Goal: Task Accomplishment & Management: Manage account settings

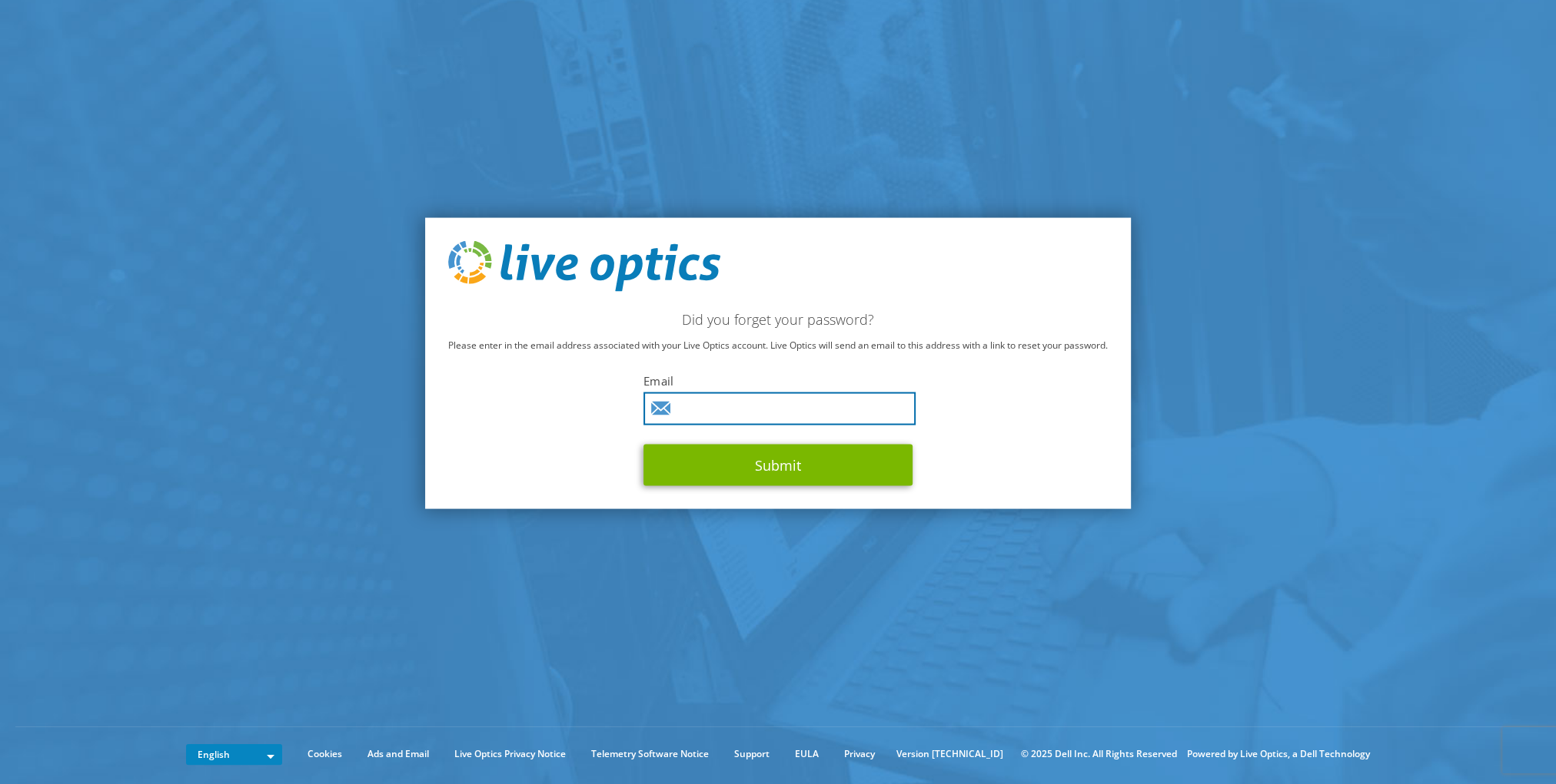
click at [865, 406] on input "text" at bounding box center [779, 408] width 273 height 33
type input "andreas.magnor@t-systems.com"
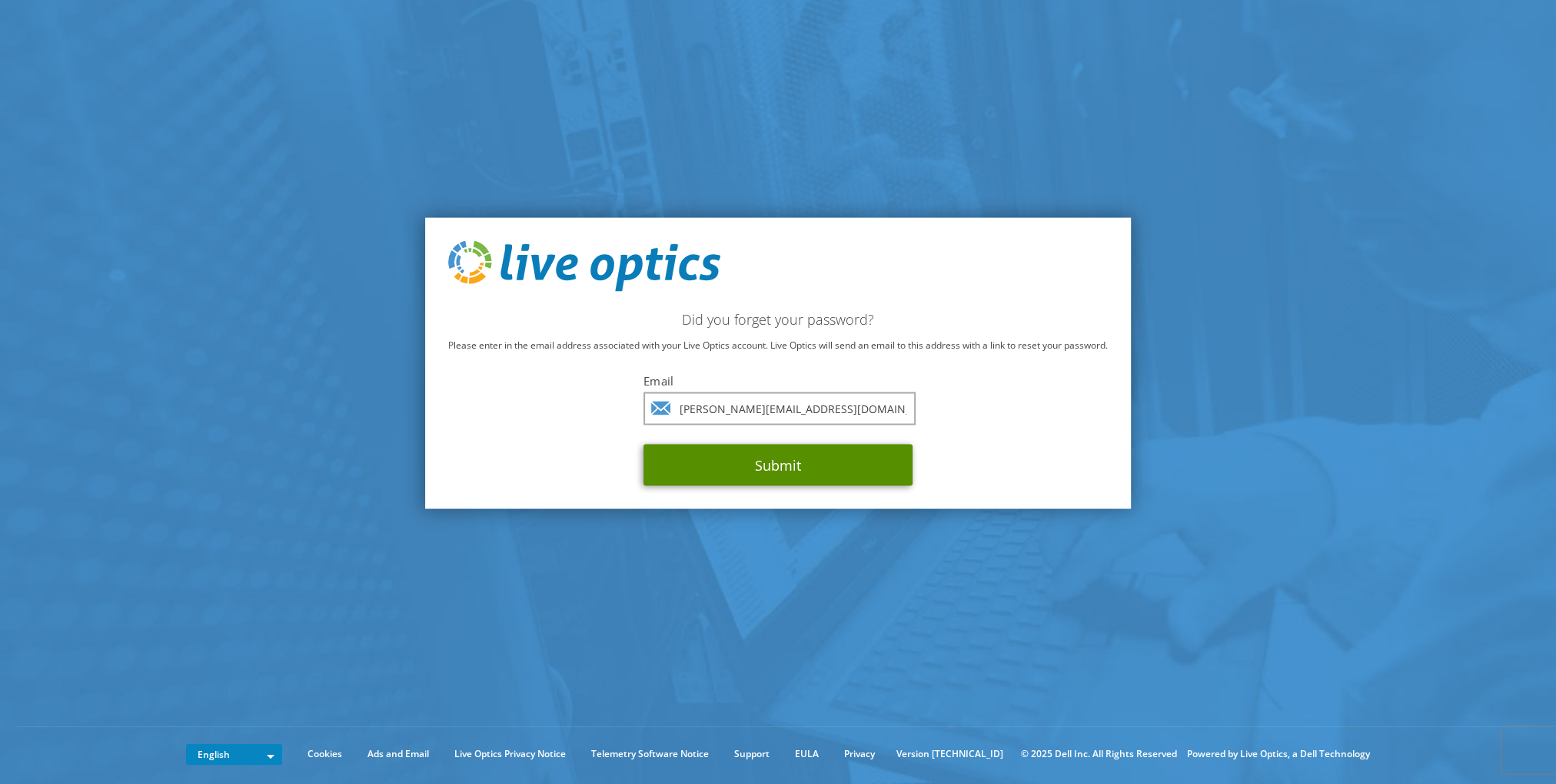
click at [813, 470] on button "Submit" at bounding box center [778, 465] width 269 height 41
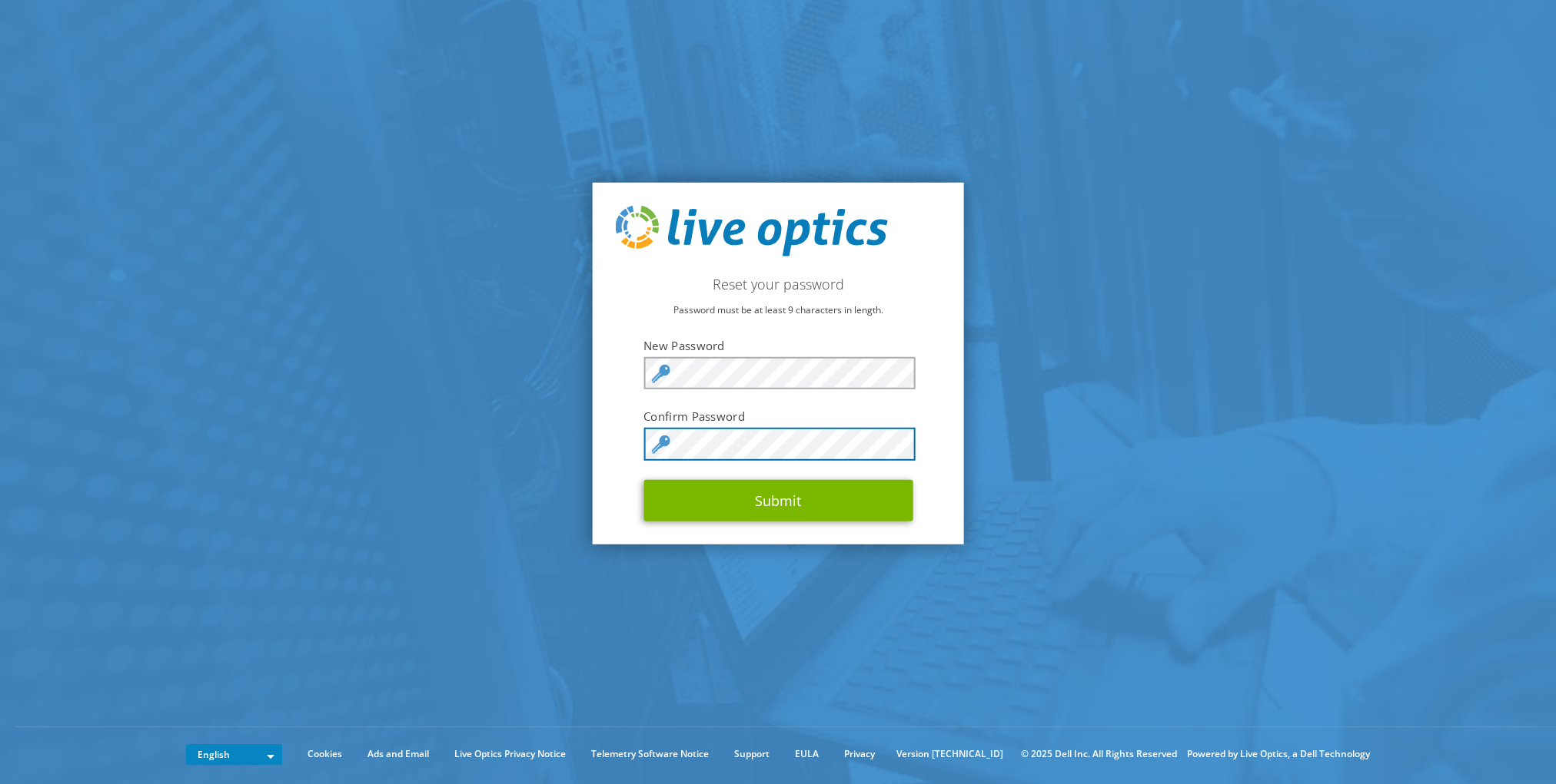
click at [644, 479] on button "Submit" at bounding box center [778, 500] width 269 height 41
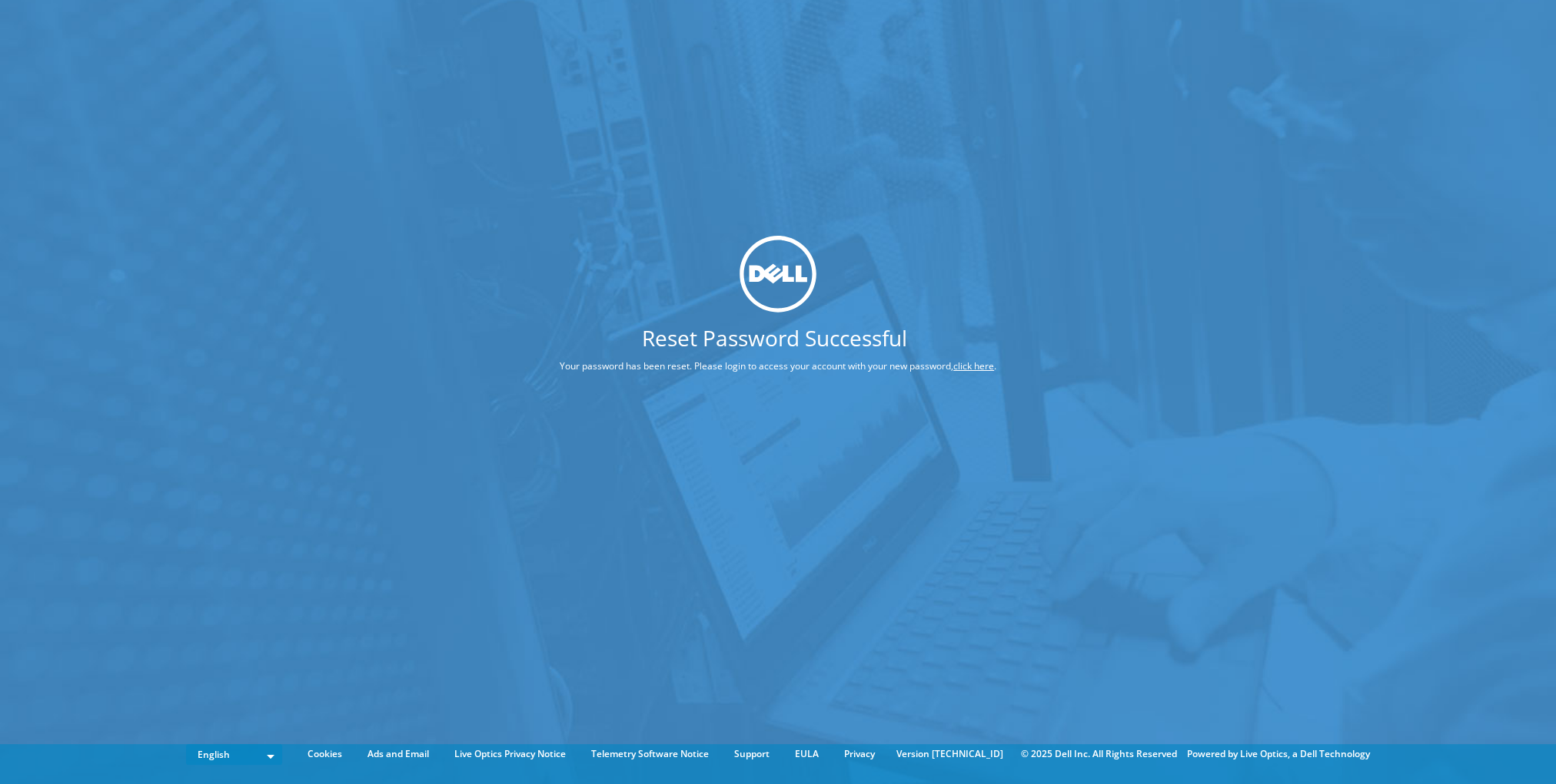
click at [988, 365] on link "click here" at bounding box center [974, 365] width 41 height 13
